Goal: Transaction & Acquisition: Purchase product/service

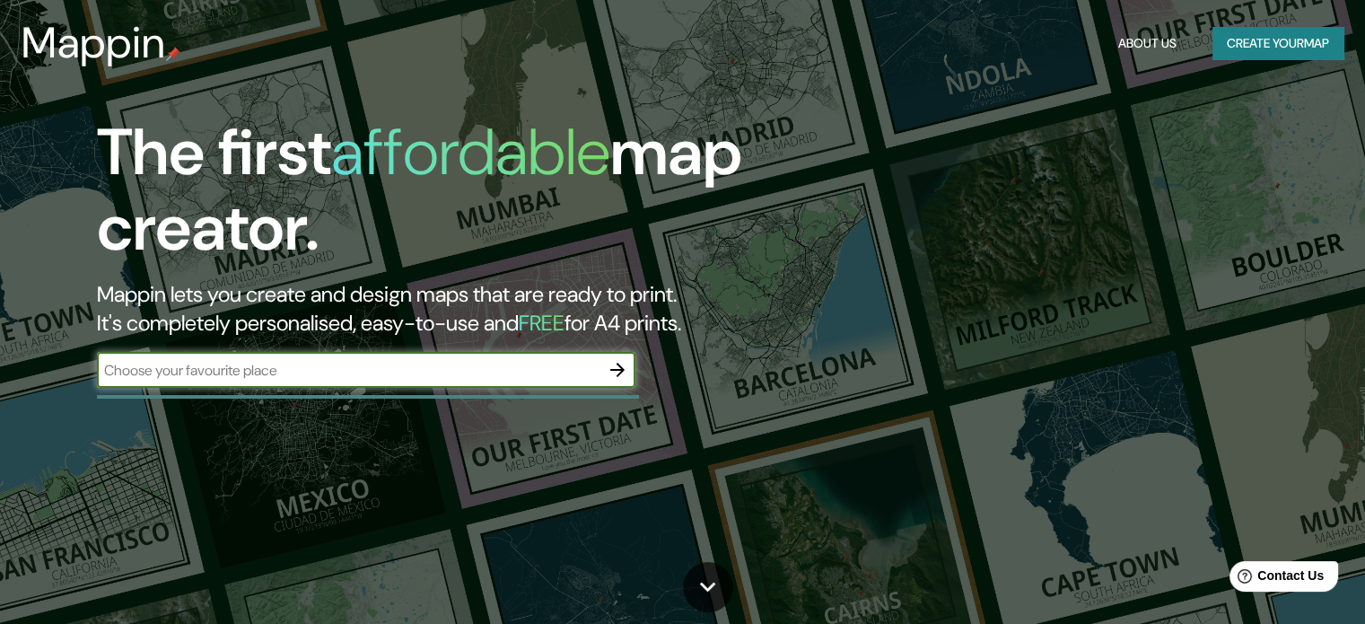
click at [472, 364] on input "text" at bounding box center [348, 370] width 503 height 21
type input "GUAPINOL, [GEOGRAPHIC_DATA], [GEOGRAPHIC_DATA]"
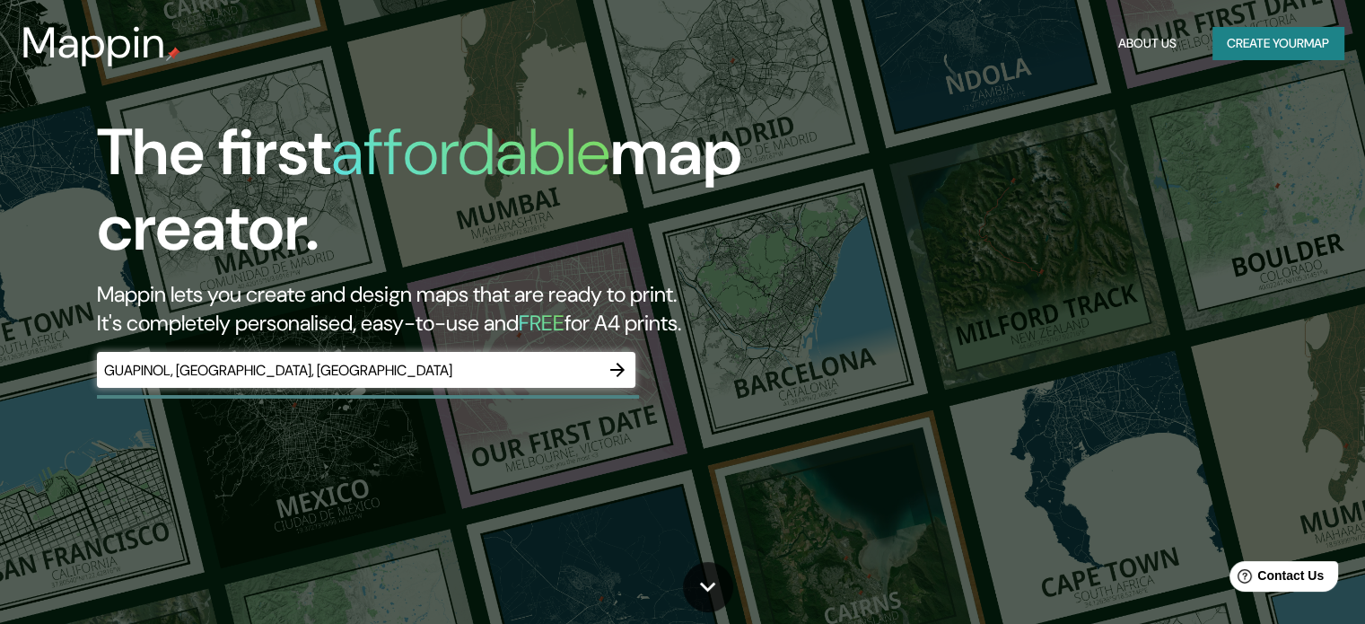
click at [605, 359] on div at bounding box center [618, 370] width 36 height 36
click at [614, 371] on icon "button" at bounding box center [618, 370] width 22 height 22
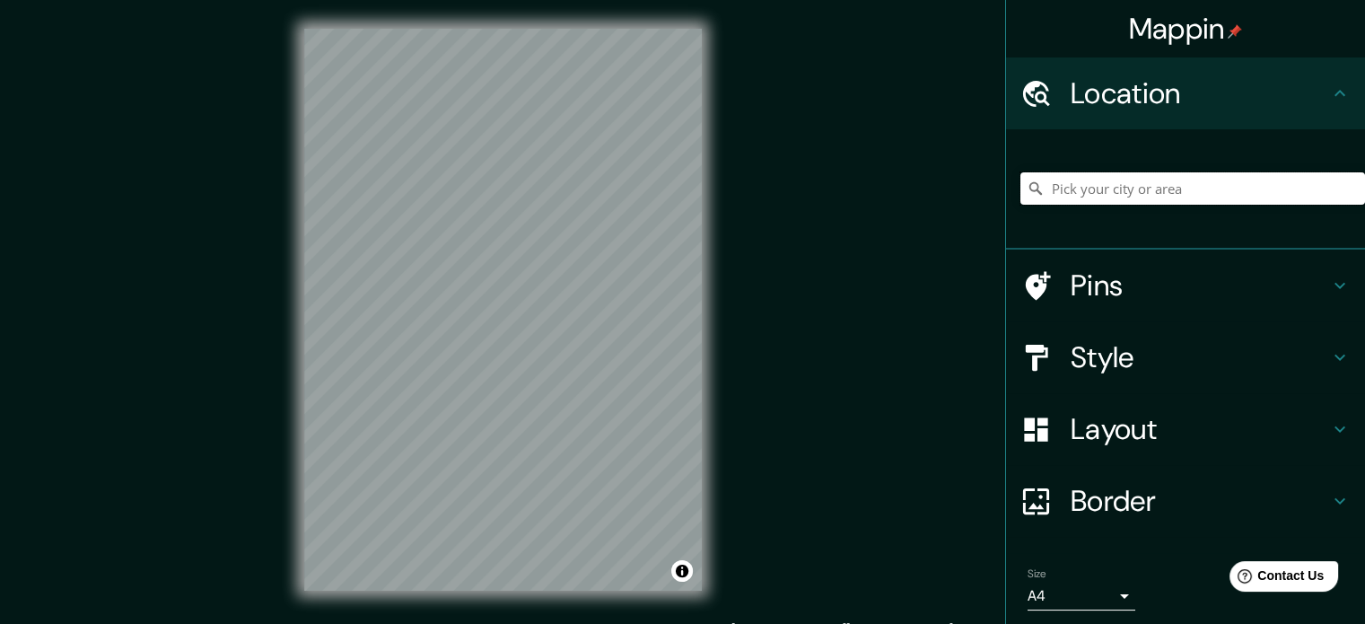
click at [1285, 175] on input "Pick your city or area" at bounding box center [1193, 188] width 345 height 32
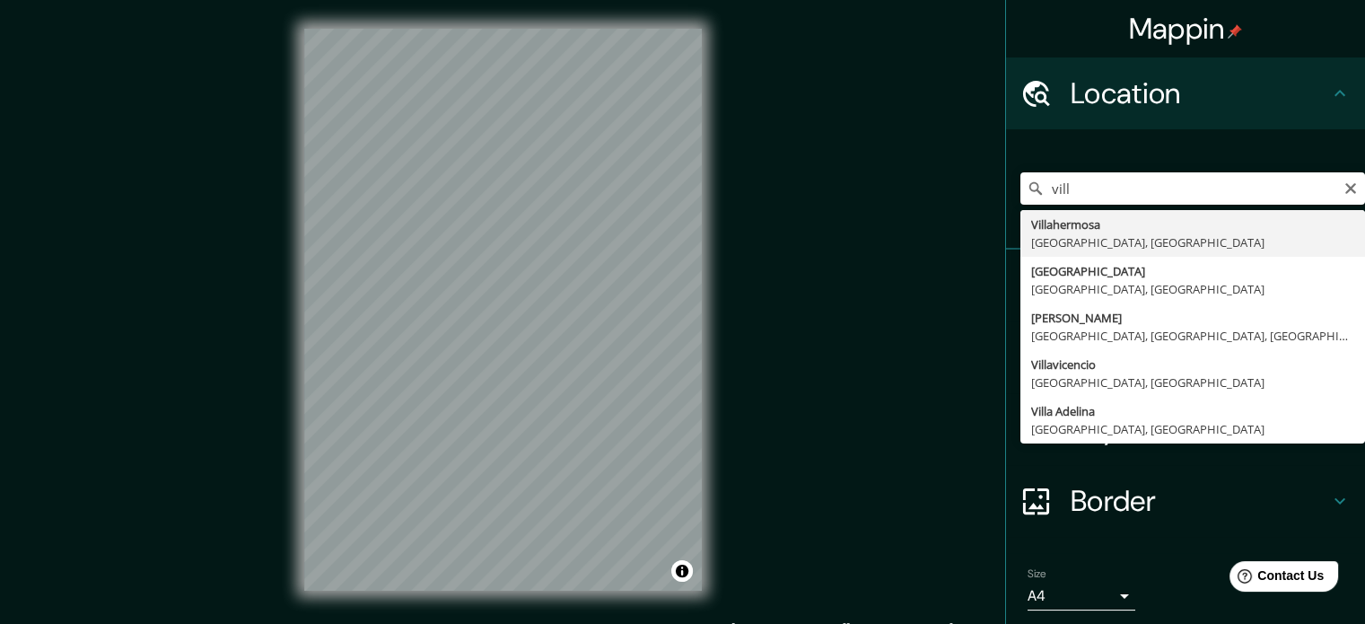
type input "Villahermosa, [GEOGRAPHIC_DATA], [GEOGRAPHIC_DATA]"
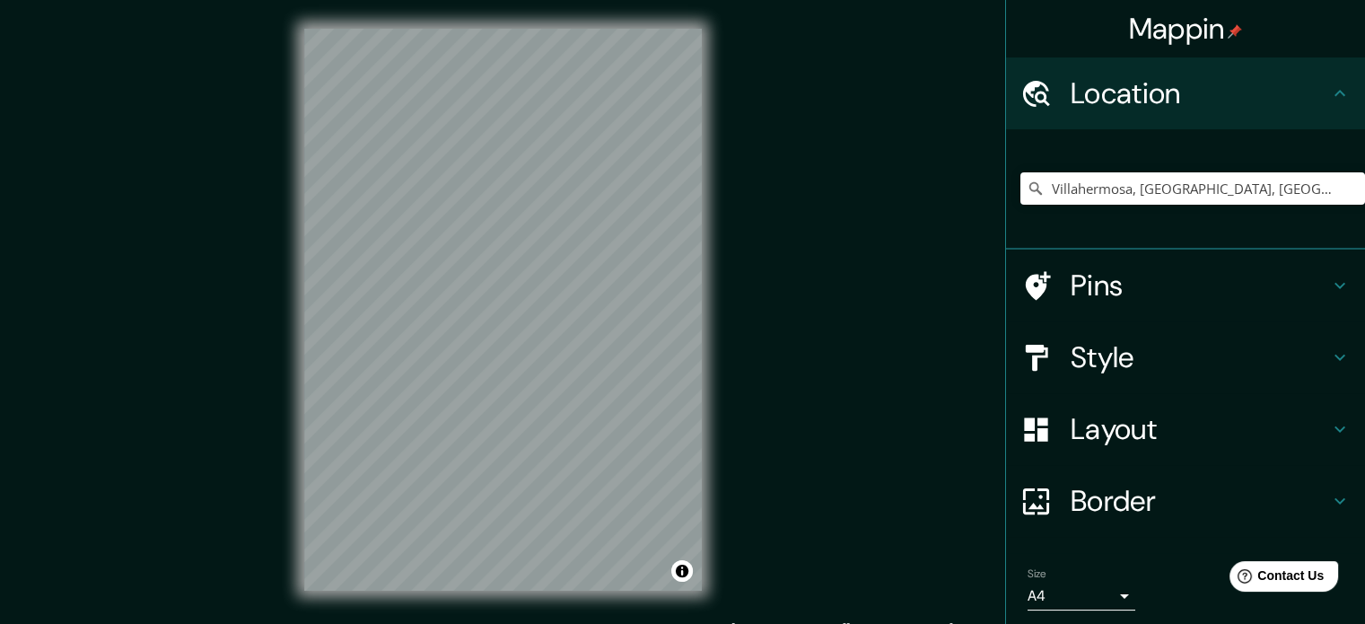
click at [499, 623] on html "Mappin Location [GEOGRAPHIC_DATA], [GEOGRAPHIC_DATA], [GEOGRAPHIC_DATA] Pins St…" at bounding box center [682, 312] width 1365 height 624
click at [1152, 423] on h4 "Layout" at bounding box center [1200, 429] width 259 height 36
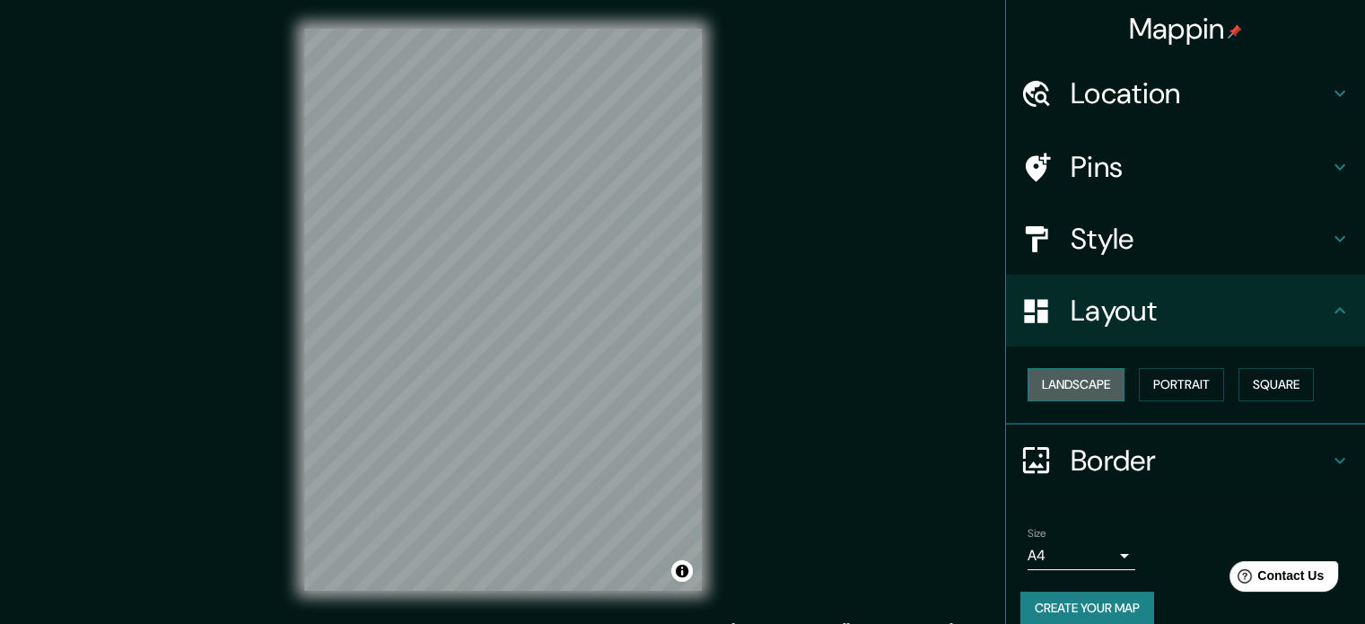
click at [1047, 371] on button "Landscape" at bounding box center [1076, 384] width 97 height 33
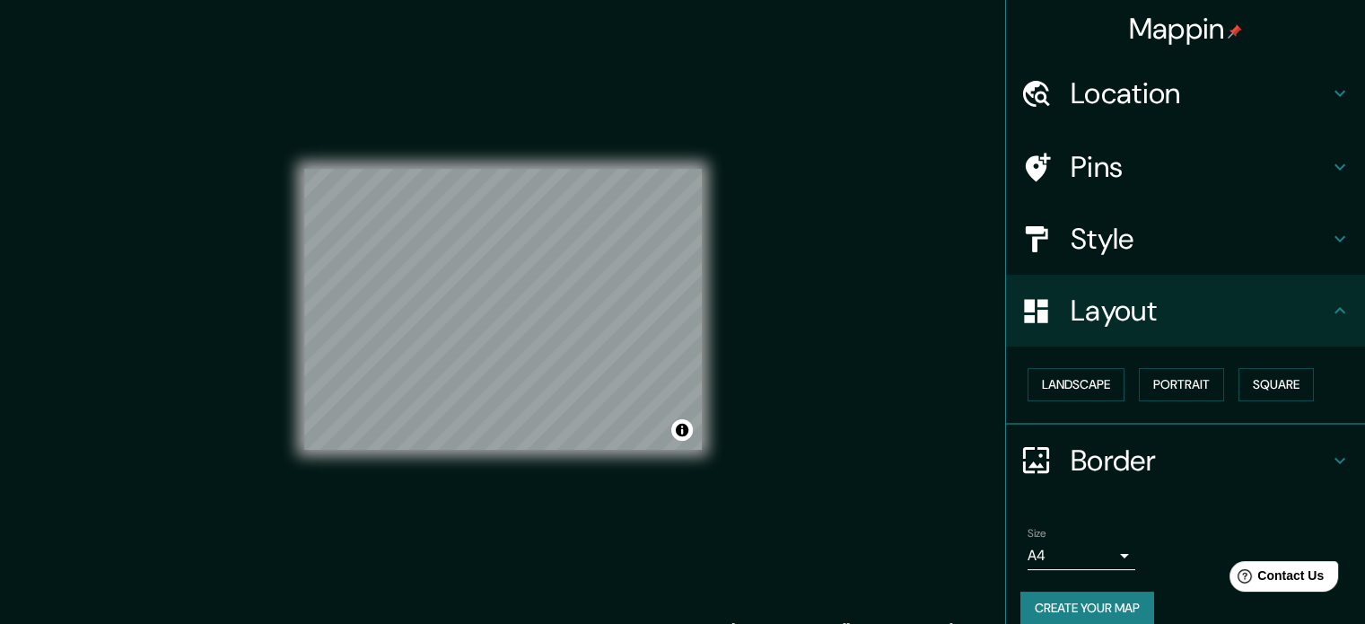
click at [1218, 390] on div "Landscape [GEOGRAPHIC_DATA]" at bounding box center [1193, 385] width 345 height 48
click at [1277, 379] on button "Square" at bounding box center [1276, 384] width 75 height 33
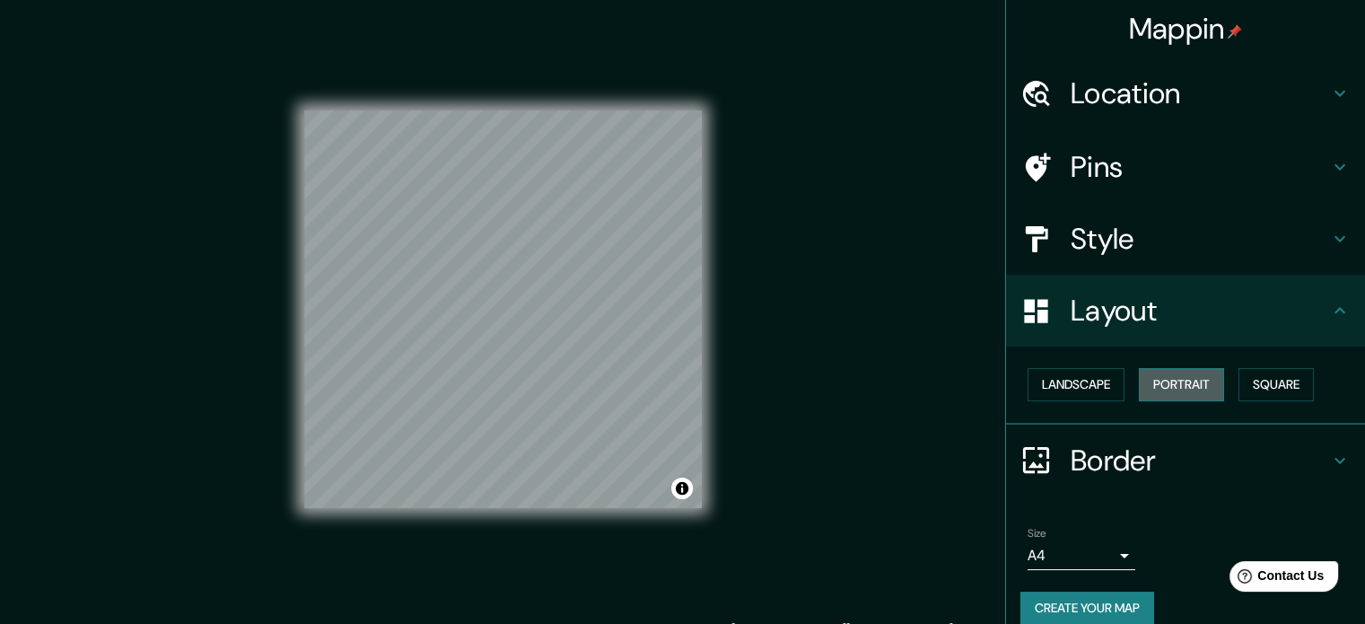
click at [1189, 388] on button "Portrait" at bounding box center [1181, 384] width 85 height 33
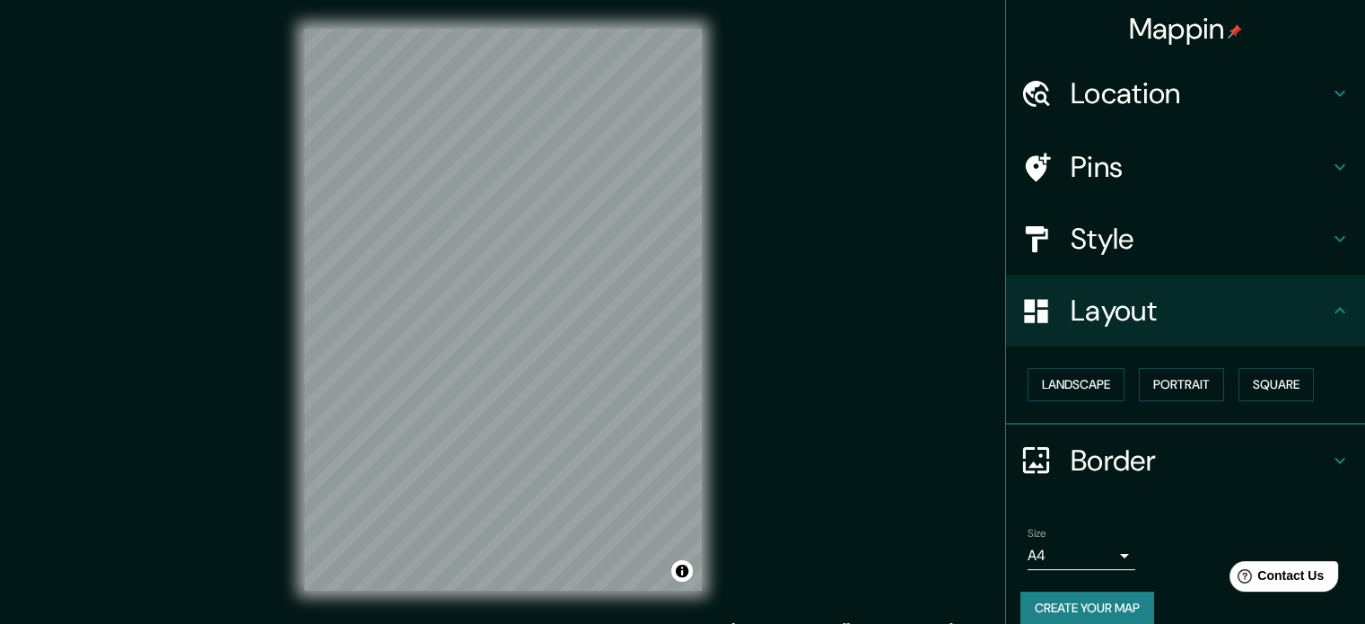
click at [1171, 261] on div "Style" at bounding box center [1185, 239] width 359 height 72
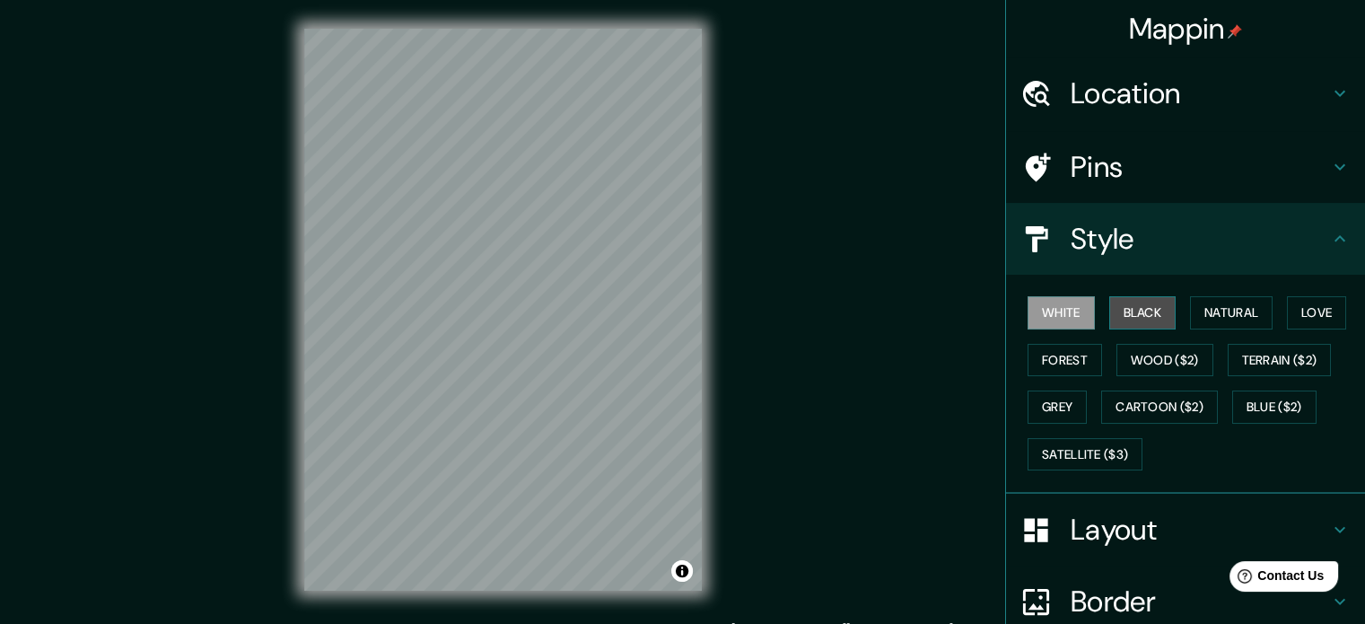
click at [1134, 318] on button "Black" at bounding box center [1143, 312] width 67 height 33
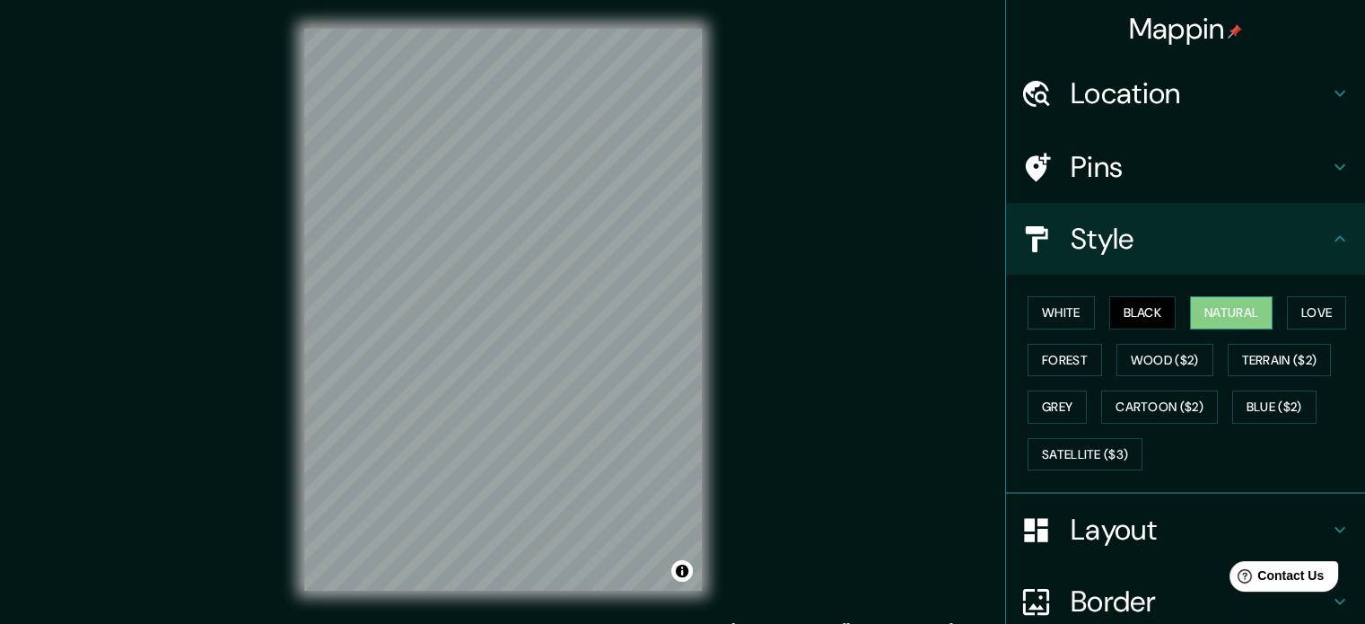
click at [1205, 303] on button "Natural" at bounding box center [1231, 312] width 83 height 33
click at [1287, 311] on button "Love" at bounding box center [1316, 312] width 59 height 33
click at [757, 582] on div "Mappin Location [GEOGRAPHIC_DATA], [GEOGRAPHIC_DATA], [GEOGRAPHIC_DATA] Pins St…" at bounding box center [682, 324] width 1365 height 648
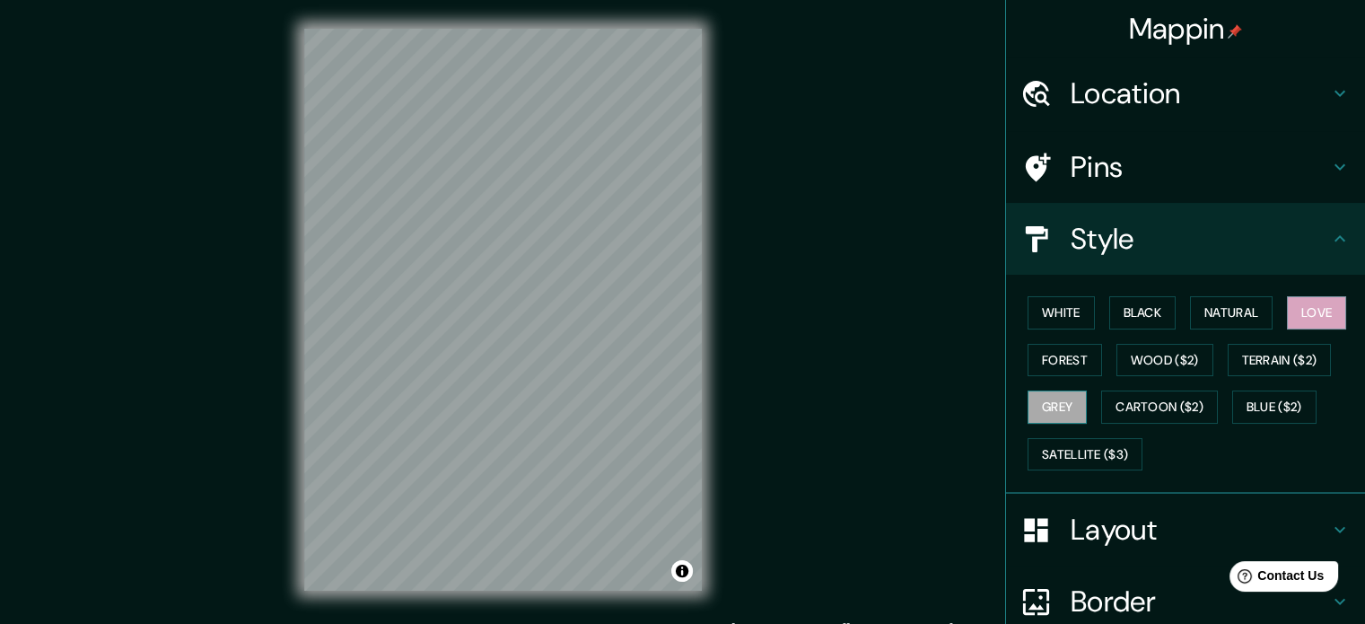
click at [1053, 400] on button "Grey" at bounding box center [1057, 406] width 59 height 33
click at [1138, 416] on button "Cartoon ($2)" at bounding box center [1159, 406] width 117 height 33
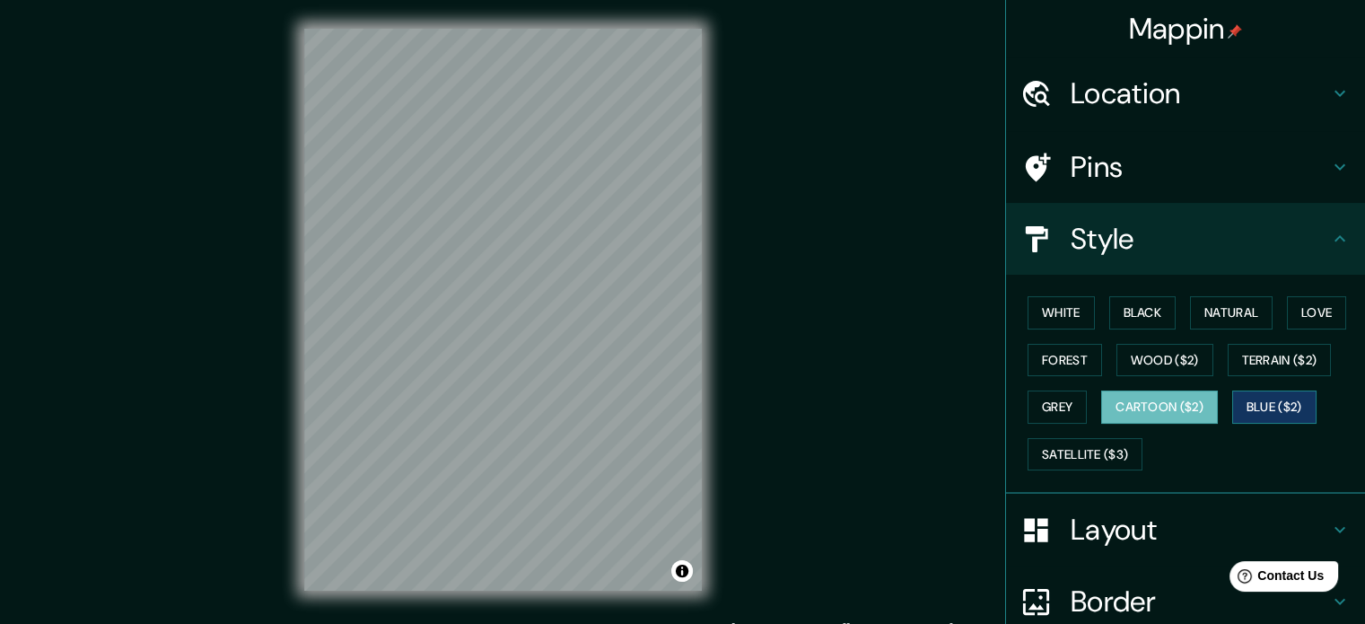
click at [1268, 405] on button "Blue ($2)" at bounding box center [1274, 406] width 84 height 33
click at [1021, 464] on div "White Black Natural Love Forest Wood ($2) Terrain ($2) Grey Cartoon ($2) Blue (…" at bounding box center [1193, 383] width 345 height 189
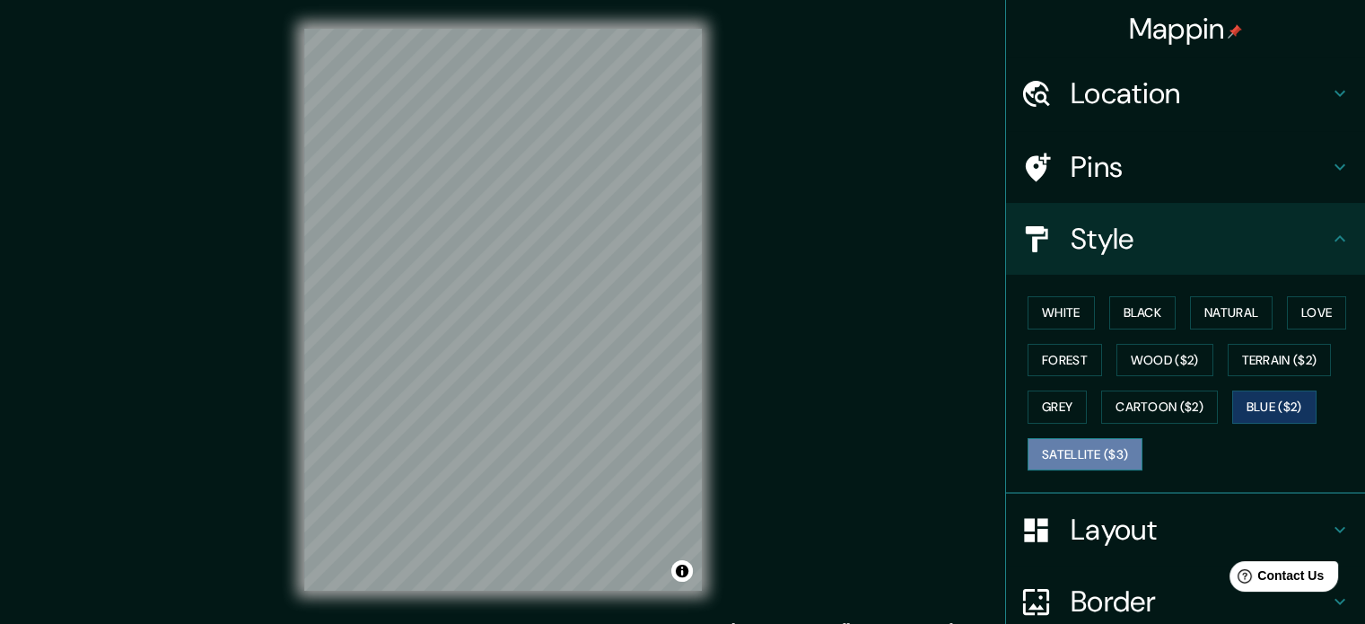
click at [1045, 461] on button "Satellite ($3)" at bounding box center [1085, 454] width 115 height 33
click at [811, 417] on div "Mappin Location [GEOGRAPHIC_DATA], [GEOGRAPHIC_DATA], [GEOGRAPHIC_DATA] Pins St…" at bounding box center [682, 324] width 1365 height 648
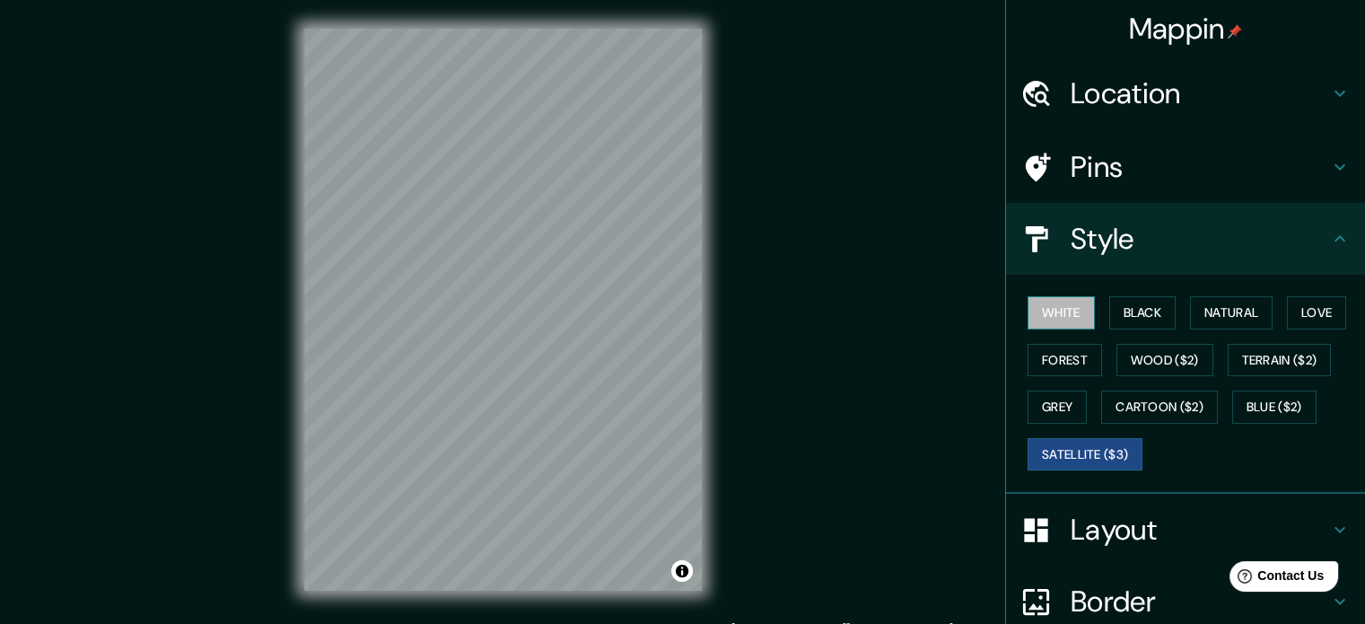
click at [1038, 308] on button "White" at bounding box center [1061, 312] width 67 height 33
click at [1142, 317] on button "Black" at bounding box center [1143, 312] width 67 height 33
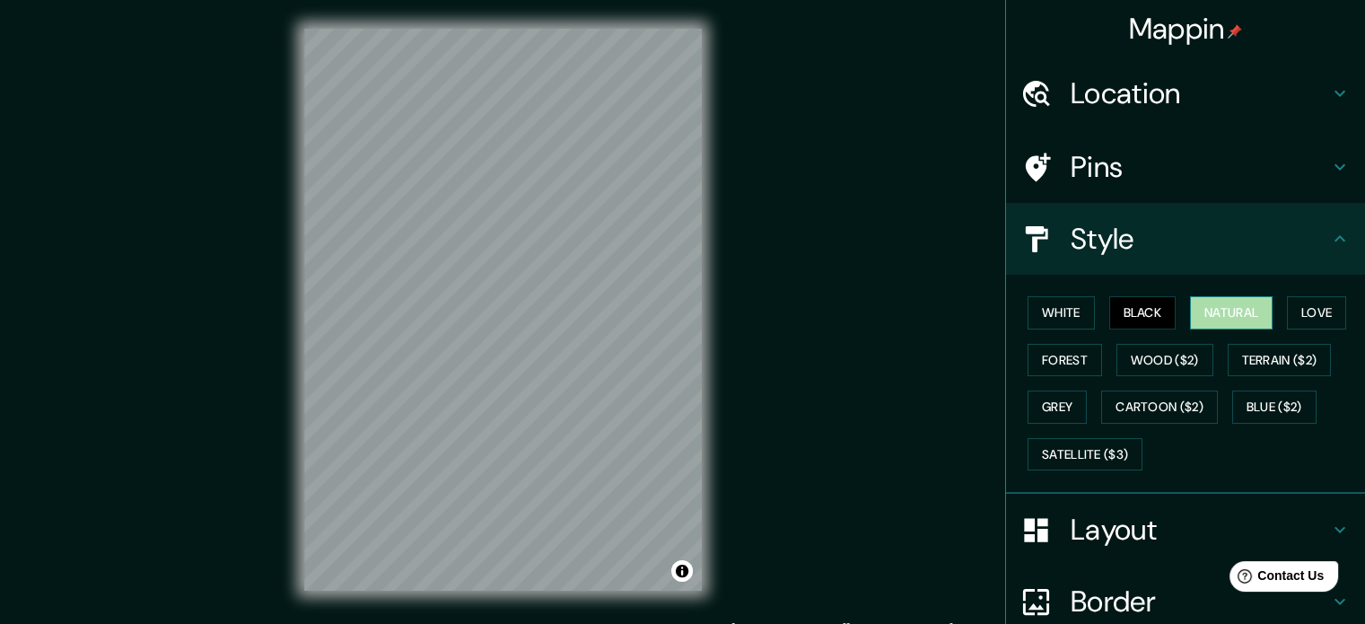
click at [1204, 309] on button "Natural" at bounding box center [1231, 312] width 83 height 33
drag, startPoint x: 1321, startPoint y: 290, endPoint x: 1314, endPoint y: 302, distance: 13.7
click at [1316, 302] on div "White Black Natural Love Forest Wood ($2) Terrain ($2) Grey Cartoon ($2) Blue (…" at bounding box center [1185, 384] width 359 height 219
click at [1314, 302] on button "Love" at bounding box center [1316, 312] width 59 height 33
